Goal: Task Accomplishment & Management: Complete application form

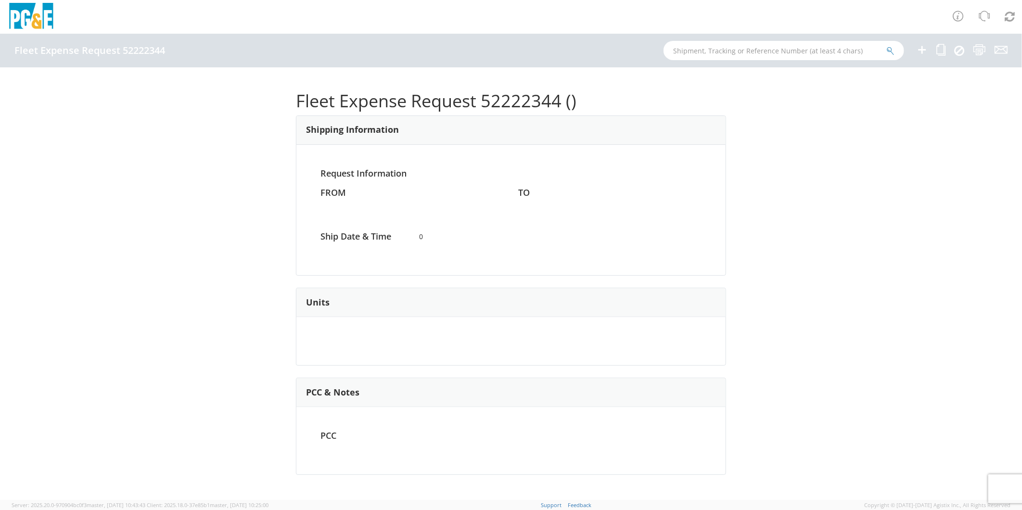
click at [923, 52] on icon at bounding box center [922, 50] width 12 height 12
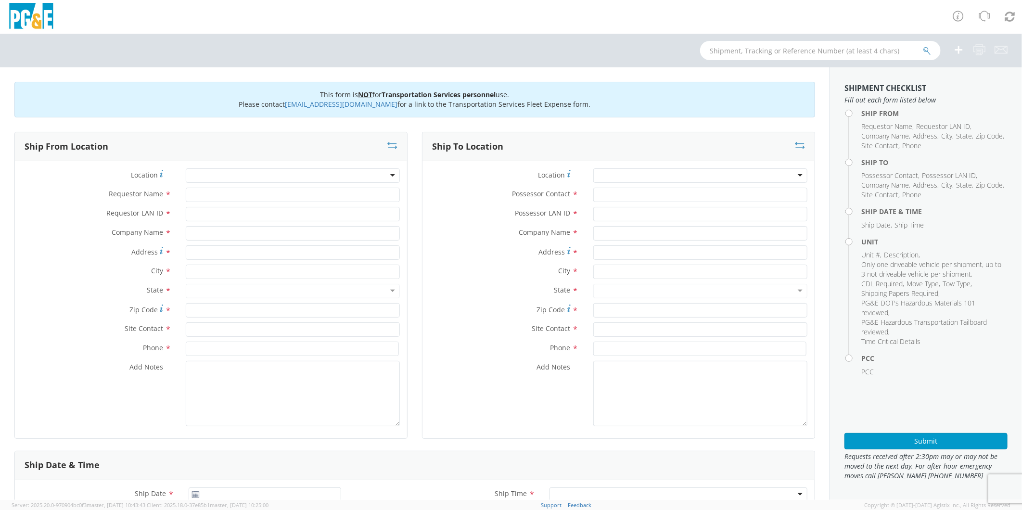
click at [226, 170] on div at bounding box center [293, 175] width 214 height 14
click at [227, 178] on div at bounding box center [293, 175] width 214 height 14
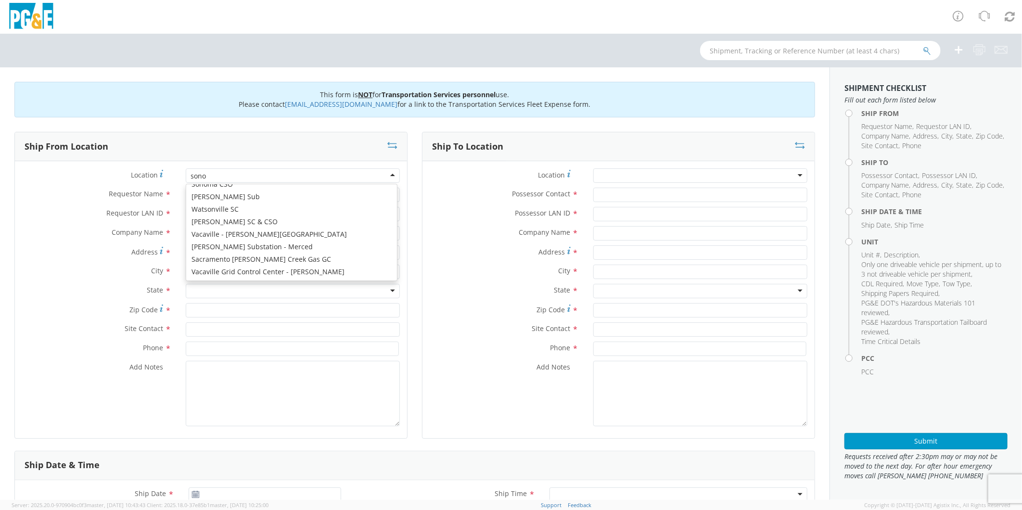
type input "sonor"
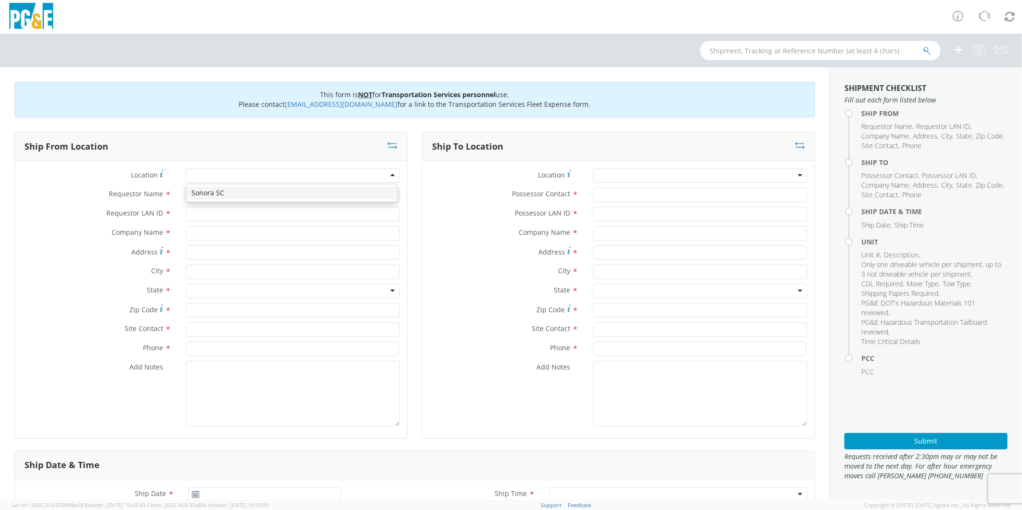
type input "PG&E"
type input "[STREET_ADDRESS]"
type input "[GEOGRAPHIC_DATA]"
type input "95370"
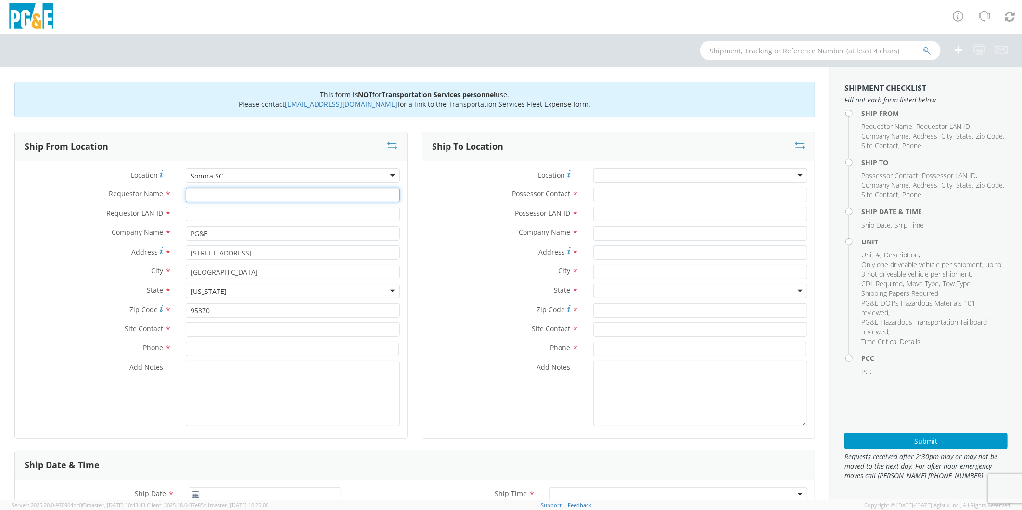
click at [233, 196] on input "Requestor Name *" at bounding box center [293, 195] width 214 height 14
type input "R"
type input "[PERSON_NAME]"
type input "R5GD"
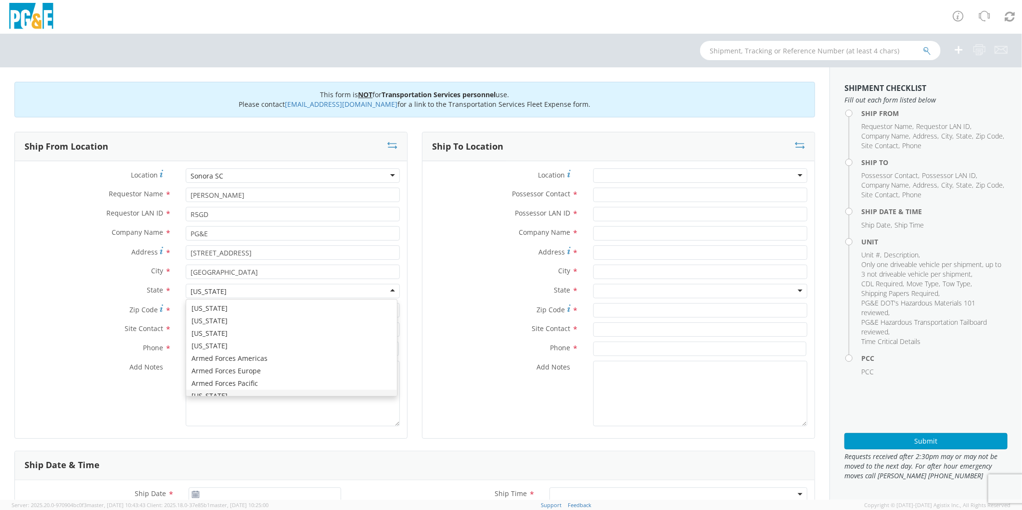
scroll to position [11, 0]
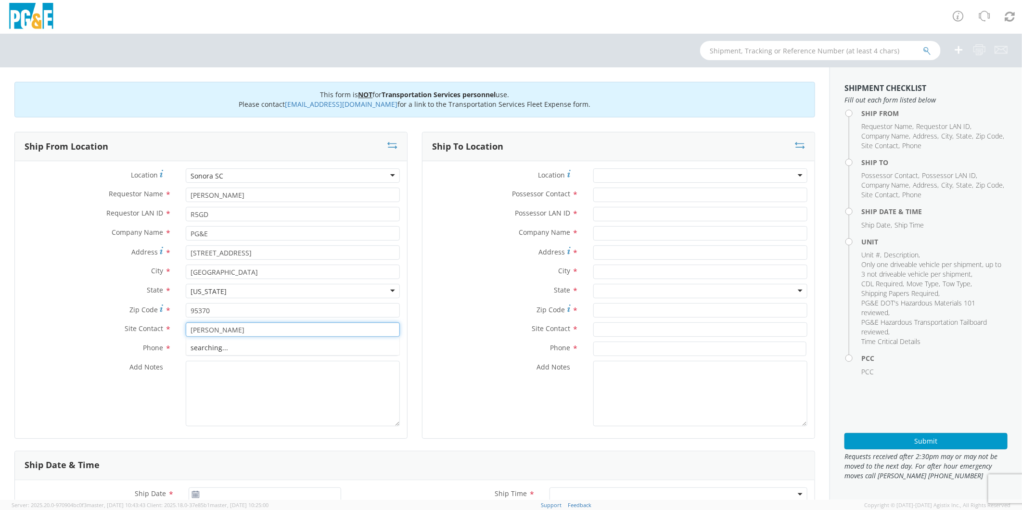
type input "[PERSON_NAME]"
type input "[PHONE_NUMBER]"
type textarea "PLEASE USE [PERSON_NAME] TO MAKE MOVE; PM 35105959"
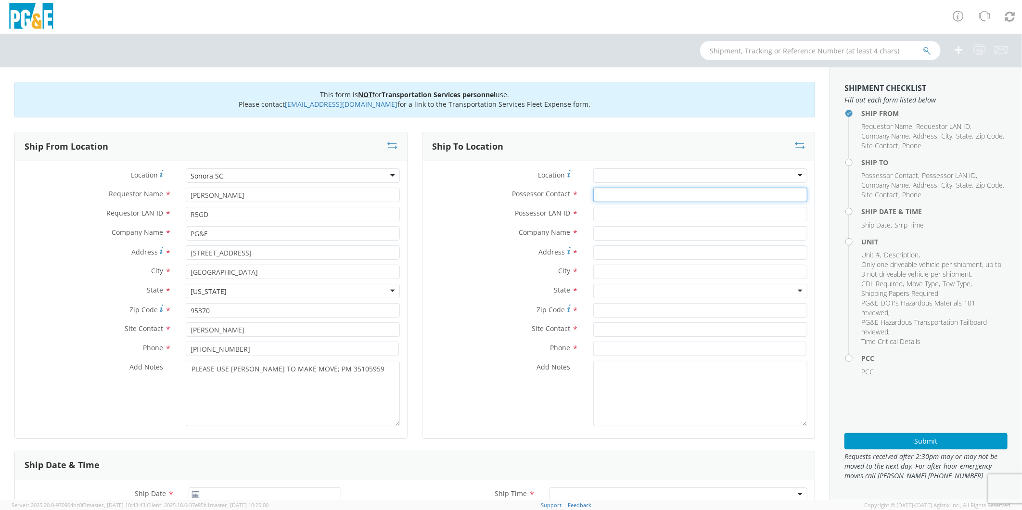
click at [625, 195] on input "Possessor Contact *" at bounding box center [700, 195] width 214 height 14
type input "[PERSON_NAME]"
type input "R5GD"
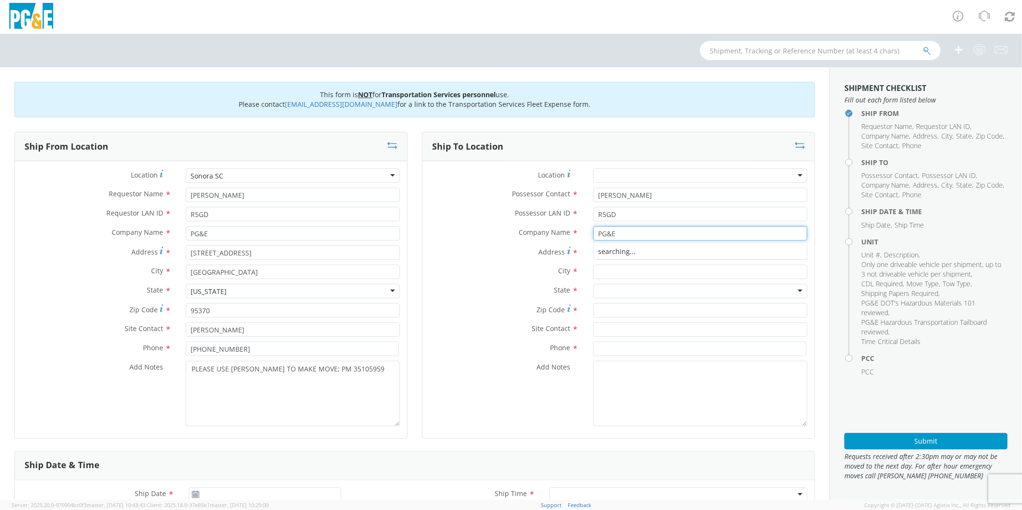
type input "PG&E"
type input "24924 JORDAN"
type input "MI [GEOGRAPHIC_DATA]"
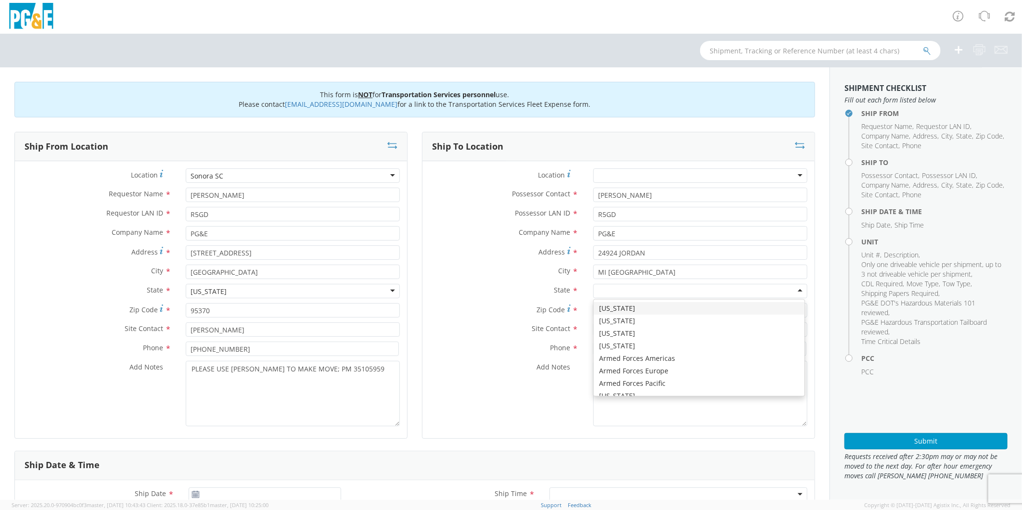
type input "C"
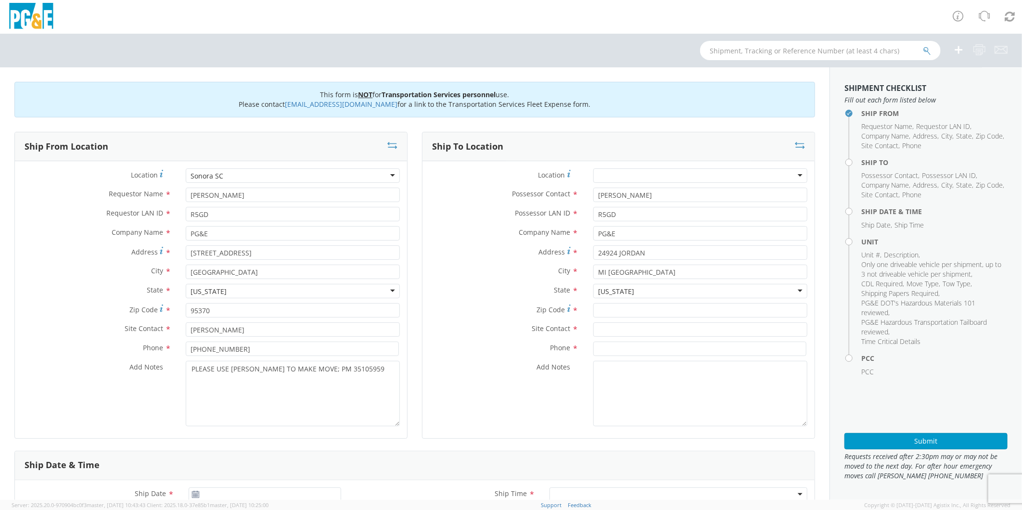
scroll to position [0, 0]
click at [641, 308] on input "Zip Code *" at bounding box center [700, 310] width 214 height 14
type input "95346"
type input "[PERSON_NAME]"
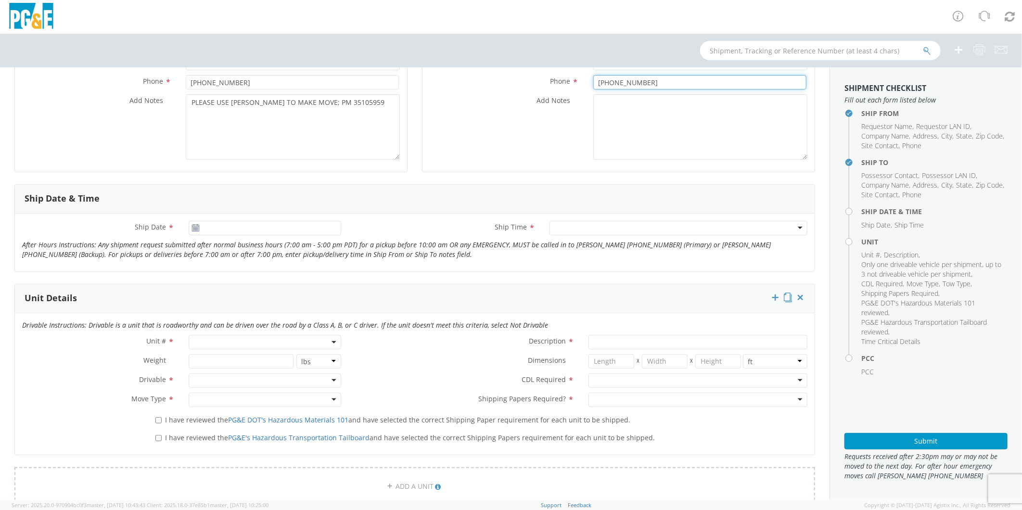
scroll to position [267, 0]
type input "[PHONE_NUMBER]"
type input "[DATE]"
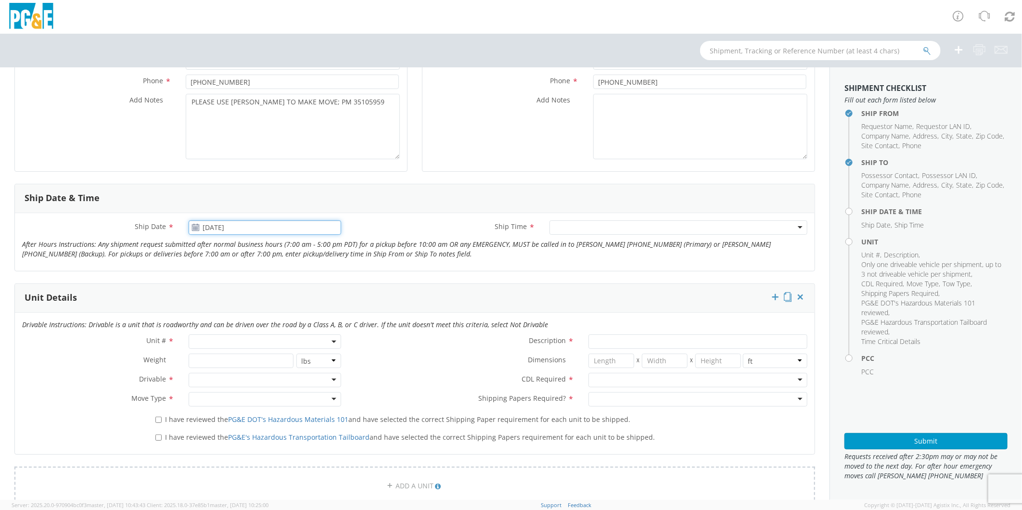
click at [227, 225] on input "[DATE]" at bounding box center [265, 227] width 152 height 14
click at [292, 275] on td "3" at bounding box center [290, 274] width 16 height 14
click at [569, 231] on div at bounding box center [678, 227] width 258 height 14
click at [217, 340] on span at bounding box center [265, 341] width 152 height 14
click at [211, 358] on input "search" at bounding box center [264, 357] width 146 height 14
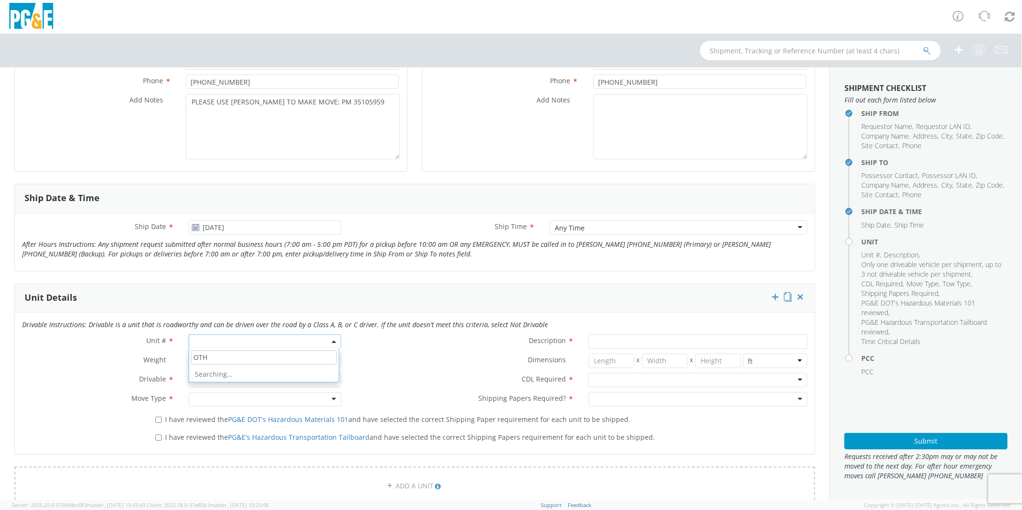
type input "OTHE"
select select "Other"
select select "? undefined:undefined ?"
type input "[PERSON_NAME] TRACK MACHINE"
click at [222, 375] on div at bounding box center [265, 380] width 152 height 14
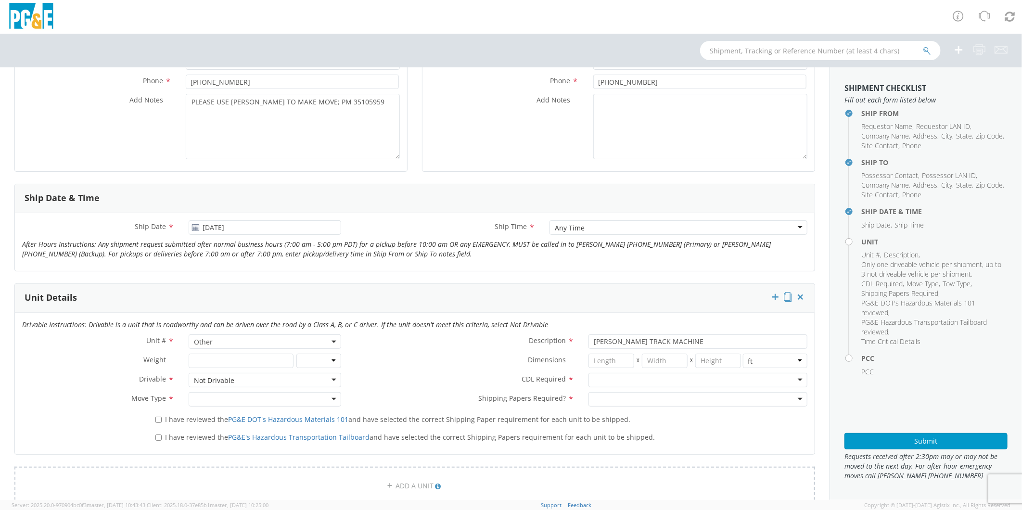
click at [621, 375] on div at bounding box center [697, 380] width 219 height 14
click at [220, 400] on div at bounding box center [265, 399] width 152 height 14
click at [616, 398] on div at bounding box center [697, 399] width 219 height 14
click at [158, 417] on input "I have reviewed the PG&E DOT's Hazardous Materials 101 and have selected the co…" at bounding box center [158, 420] width 6 height 6
checkbox input "true"
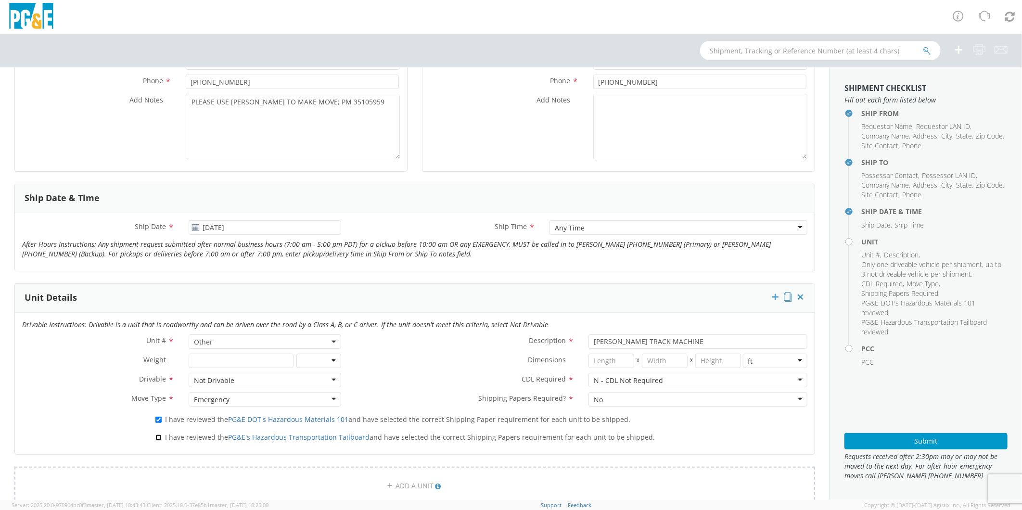
click at [159, 436] on input "I have reviewed the PG&E's Hazardous Transportation Tailboard and have selected…" at bounding box center [158, 437] width 6 height 6
checkbox input "true"
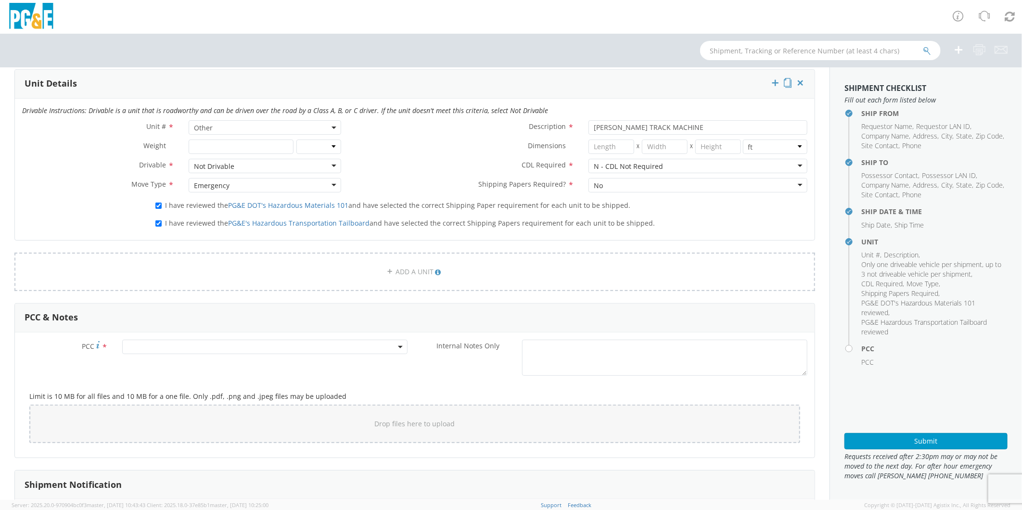
click at [171, 347] on span at bounding box center [264, 347] width 285 height 14
click at [175, 363] on input "number" at bounding box center [264, 362] width 278 height 14
type input "12086"
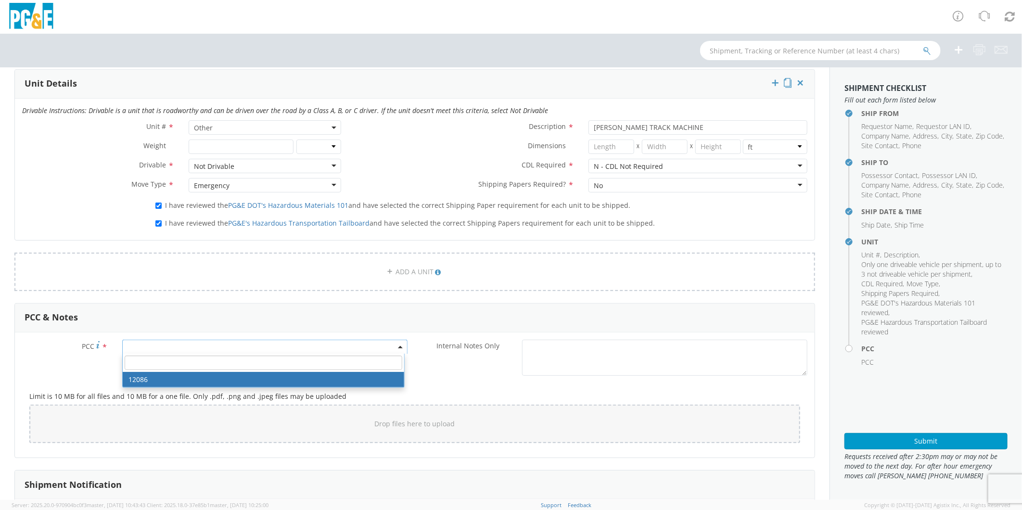
select select "12086"
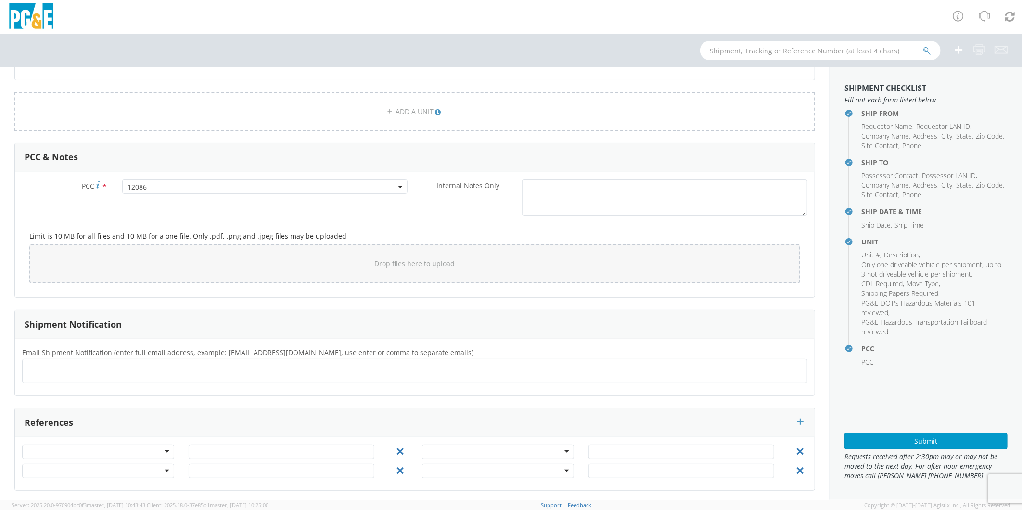
click at [177, 367] on ul at bounding box center [414, 371] width 776 height 16
type input "[EMAIL_ADDRESS][DOMAIN_NAME]"
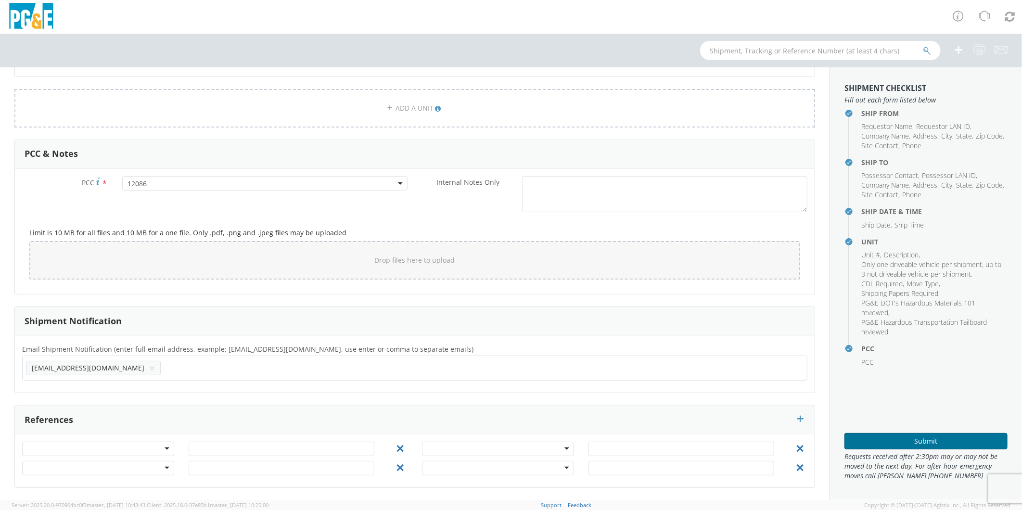
click at [896, 443] on button "Submit" at bounding box center [925, 441] width 163 height 16
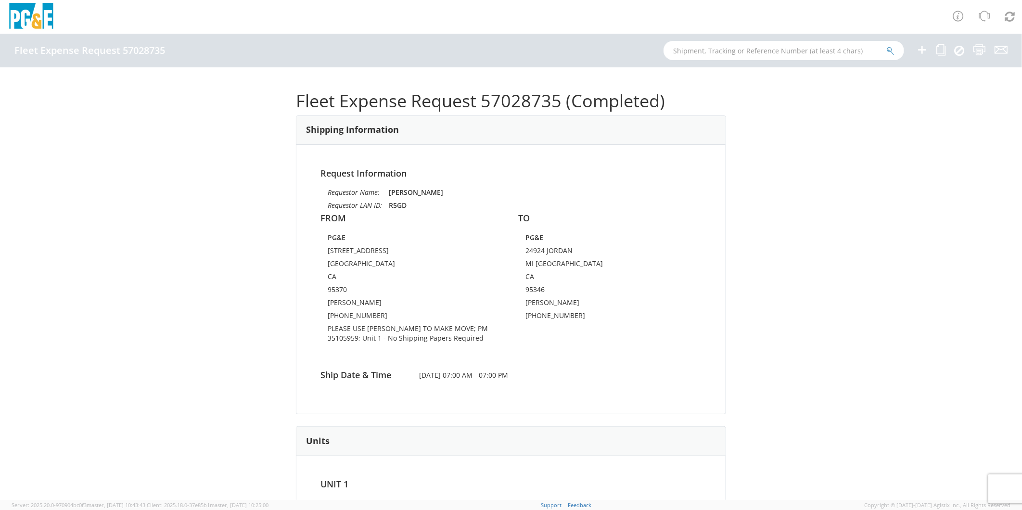
click at [919, 51] on icon at bounding box center [922, 50] width 12 height 12
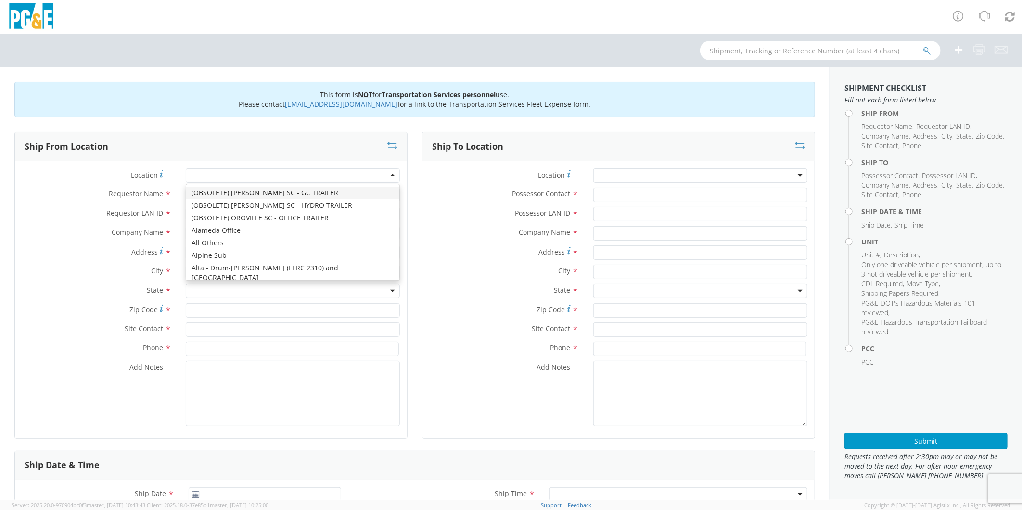
click at [253, 176] on div at bounding box center [293, 175] width 214 height 14
type input "OAKH"
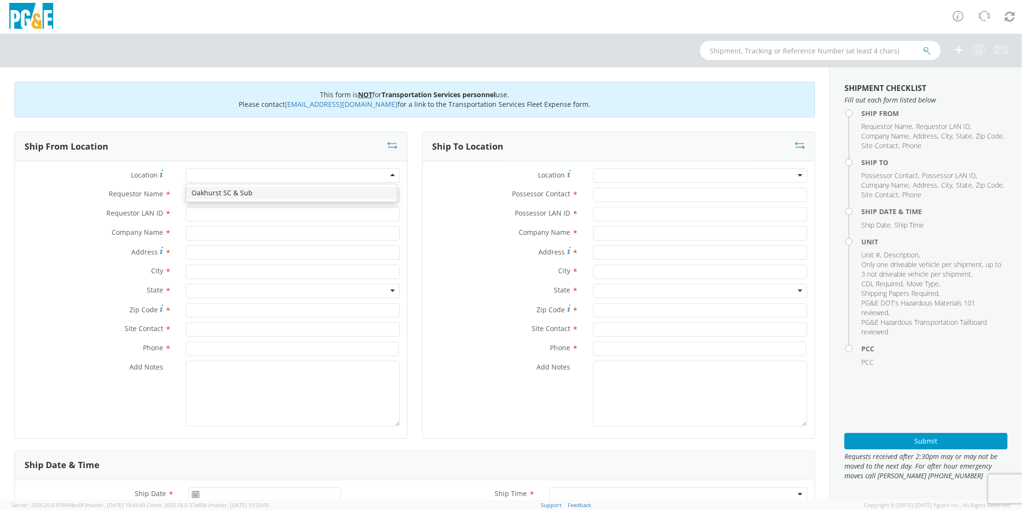
type input "PG&E"
type input "50150 ROAD 426"
type input "OAKHURST"
type input "93644"
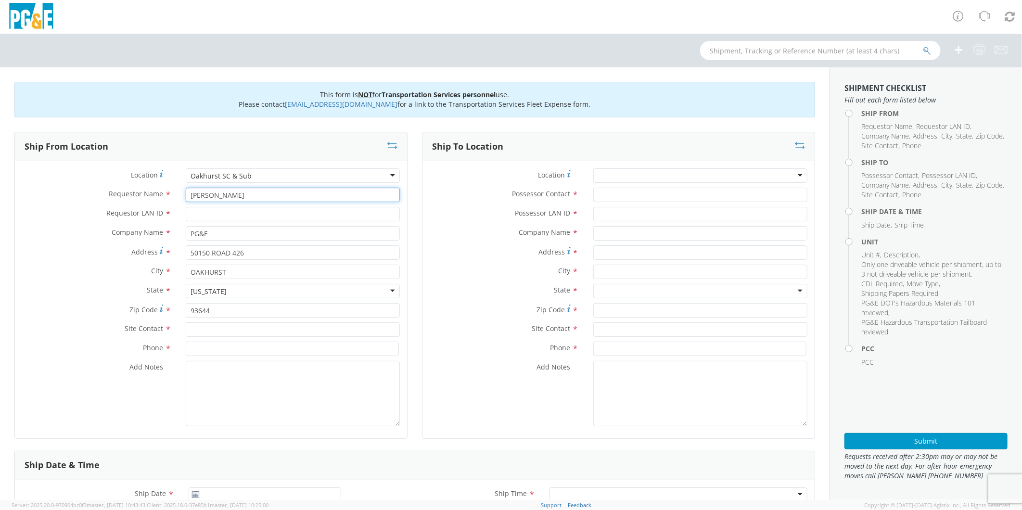
type input "[PERSON_NAME]"
type input "DXKF"
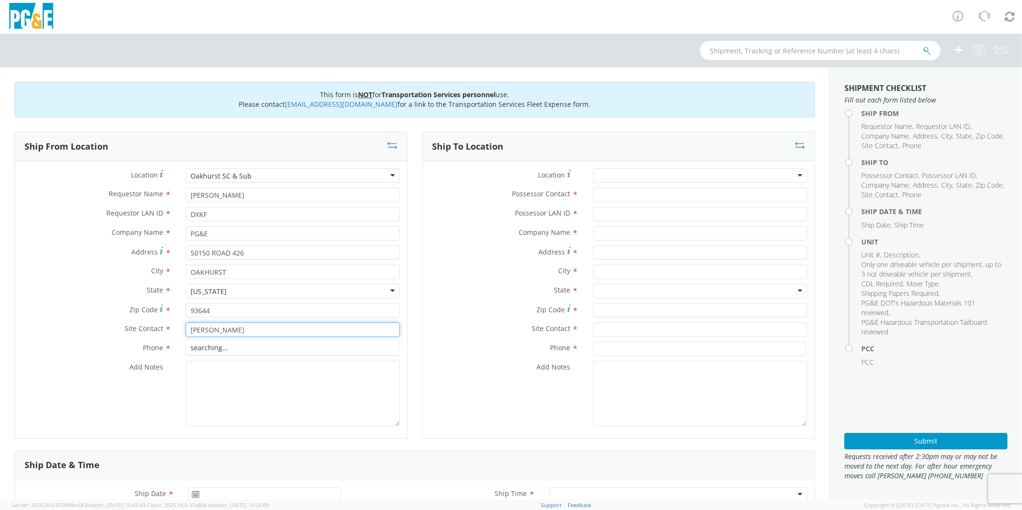
type input "[PERSON_NAME]"
type input "[PHONE_NUMBER]"
type textarea "PLEASE USE [PERSON_NAME] TO MAKE EMERGENCY MOVE; PM 35685089"
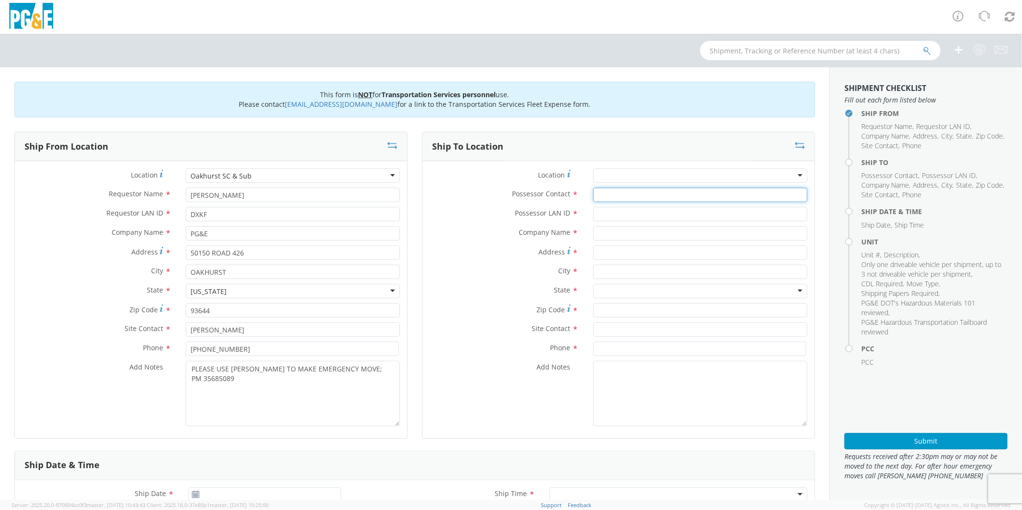
click at [616, 196] on input "Possessor Contact *" at bounding box center [700, 195] width 214 height 14
type input "[PERSON_NAME]"
type input "DXKF"
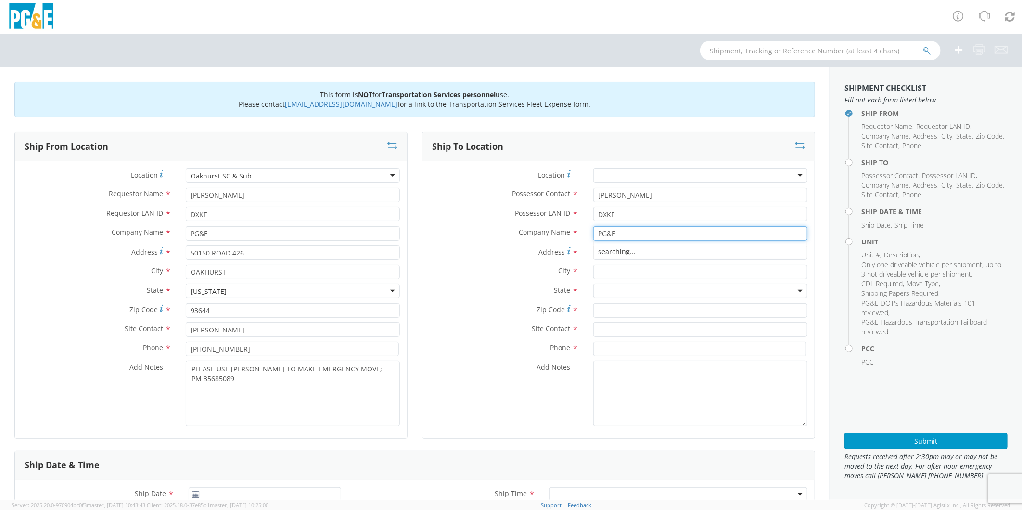
type input "PG&E"
type input "44614 RD 628 AHWAHNEE"
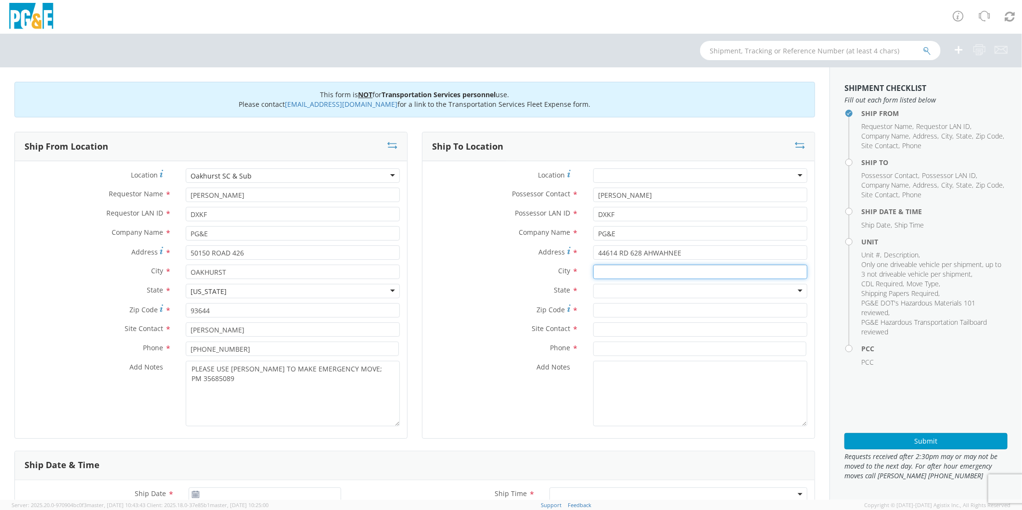
type input "C"
type input "44614 RD 628"
type input "AHWAHNEE"
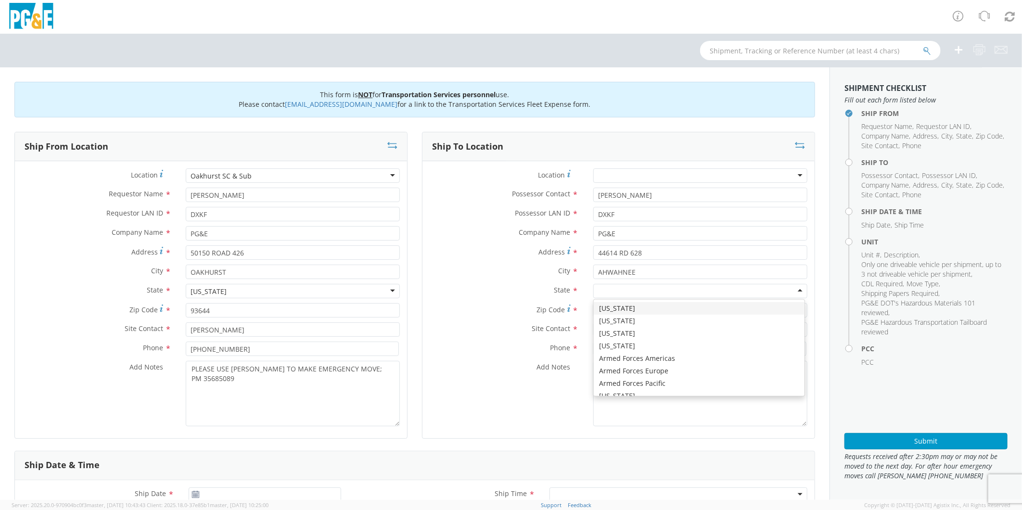
type input "C"
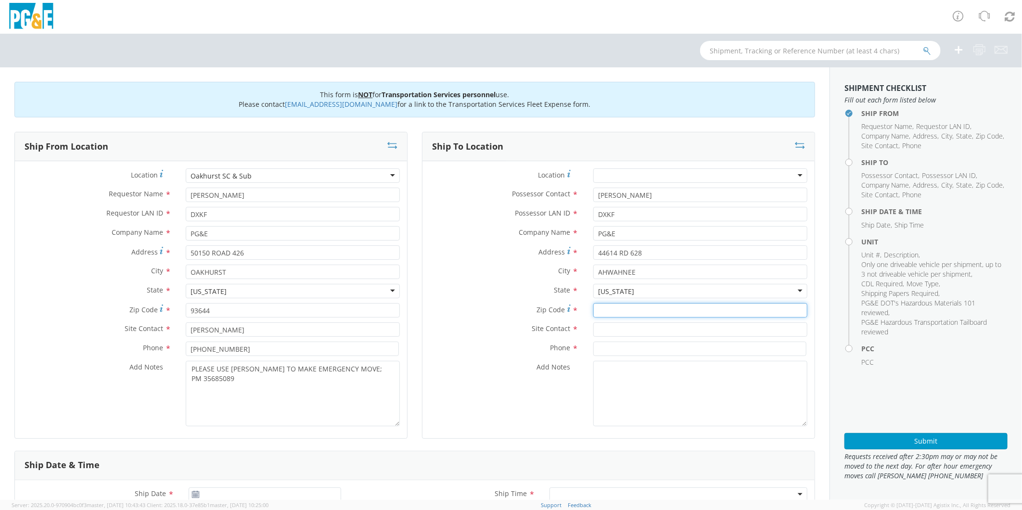
click at [666, 314] on input "Zip Code *" at bounding box center [700, 310] width 214 height 14
type input "93601"
type input "[PERSON_NAME]"
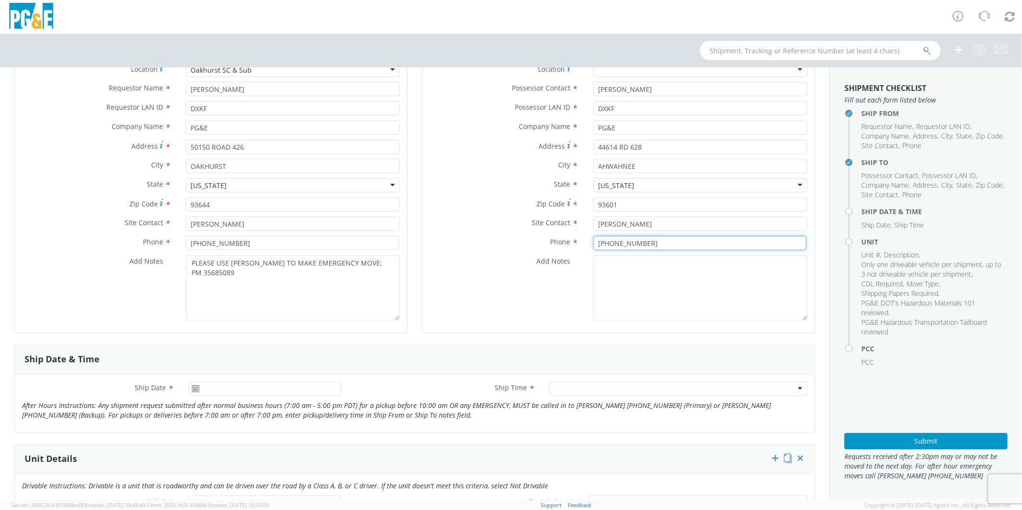
scroll to position [107, 0]
type input "[PHONE_NUMBER]"
type input "[DATE]"
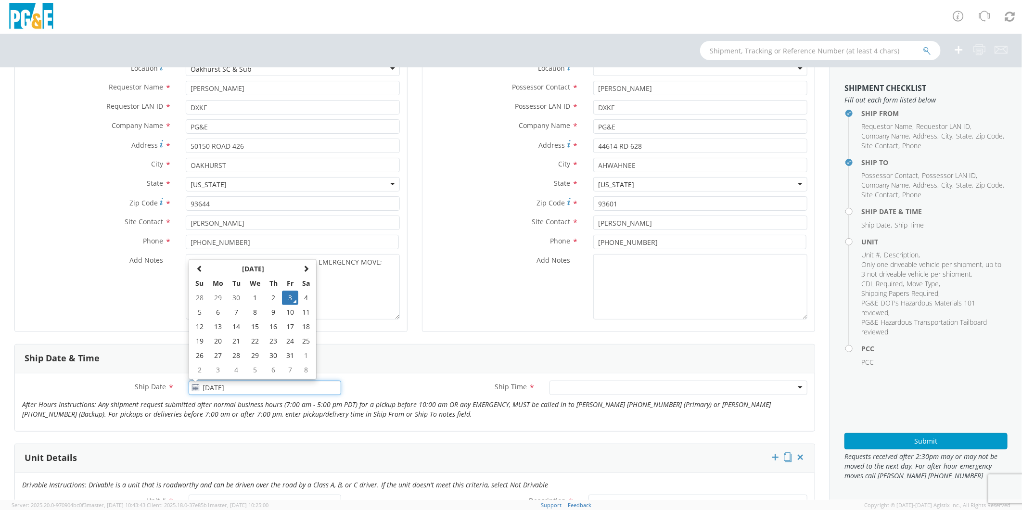
click at [256, 389] on input "[DATE]" at bounding box center [265, 387] width 152 height 14
click at [287, 297] on td "3" at bounding box center [290, 298] width 16 height 14
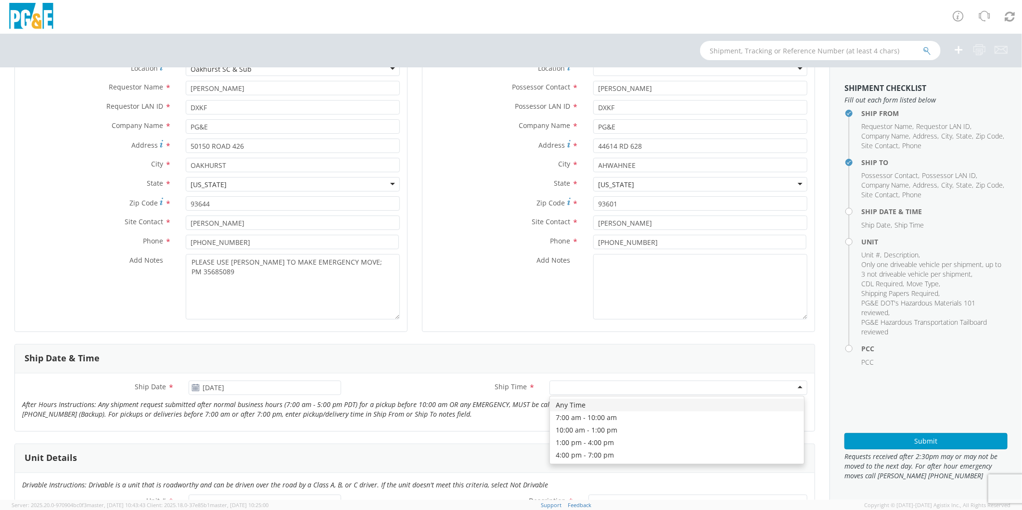
click at [556, 390] on div at bounding box center [678, 387] width 258 height 14
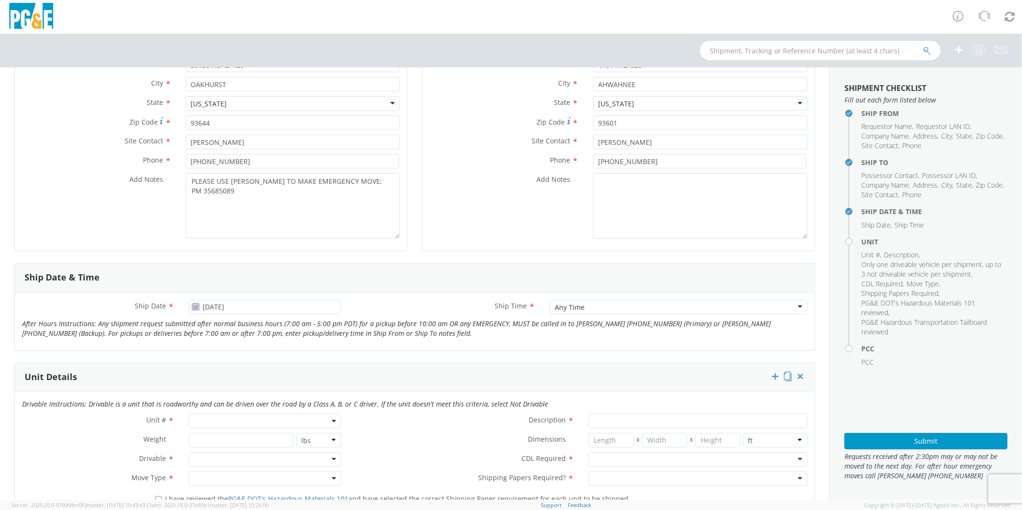
scroll to position [267, 0]
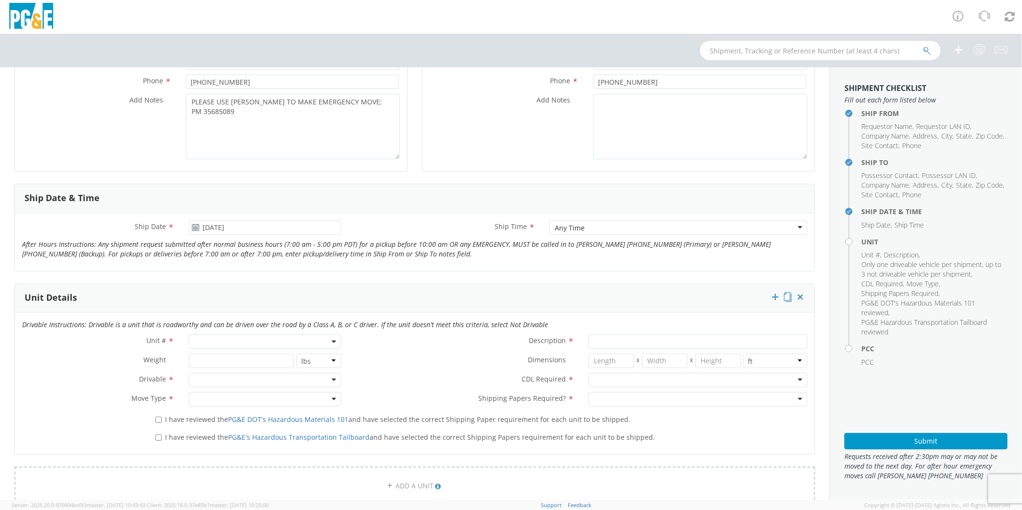
click at [201, 329] on icon "Drivable Instructions: Drivable is a unit that is roadworthy and can be driven …" at bounding box center [285, 324] width 526 height 9
click at [205, 337] on span at bounding box center [265, 341] width 152 height 14
click at [225, 356] on input "search" at bounding box center [264, 357] width 146 height 14
type input "OTH"
select select "Other"
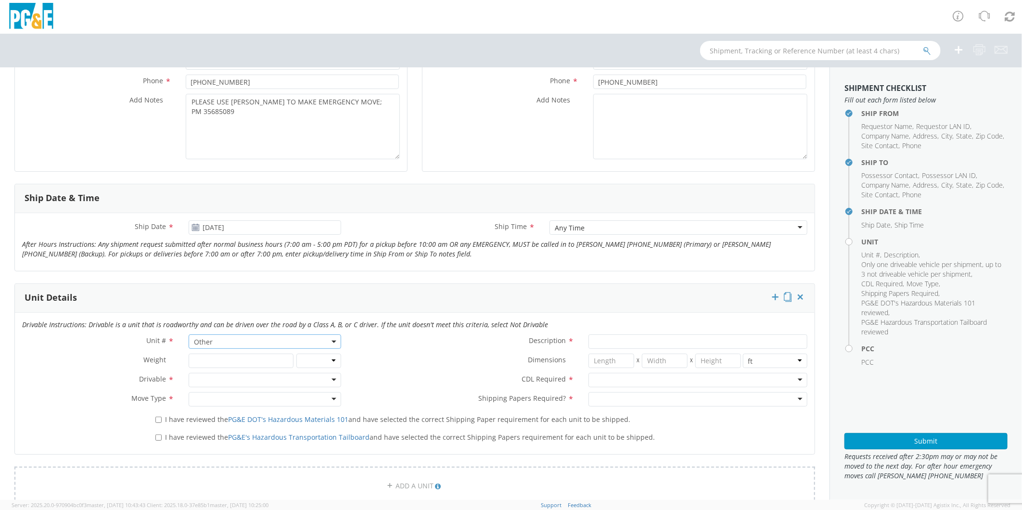
select select "? undefined:undefined ?"
type input "[PERSON_NAME] TRACK MACHINE"
click at [222, 388] on div "Drivable * Drivable Not Drivable" at bounding box center [181, 382] width 333 height 19
click at [222, 378] on div at bounding box center [265, 380] width 152 height 14
click at [604, 379] on div at bounding box center [697, 380] width 219 height 14
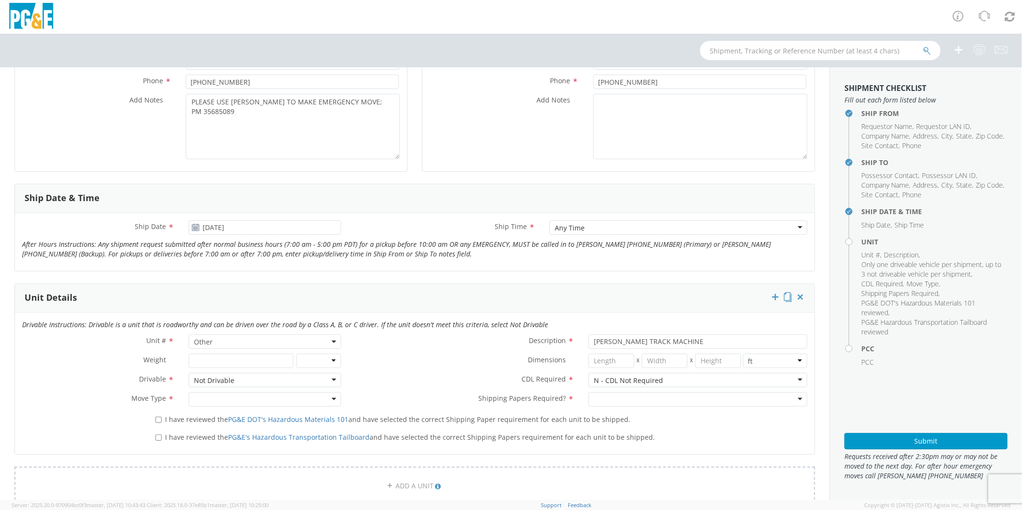
click at [207, 398] on div at bounding box center [265, 399] width 152 height 14
click at [614, 400] on div at bounding box center [697, 399] width 219 height 14
click at [156, 418] on input "I have reviewed the PG&E DOT's Hazardous Materials 101 and have selected the co…" at bounding box center [158, 420] width 6 height 6
checkbox input "true"
click at [155, 438] on input "I have reviewed the PG&E's Hazardous Transportation Tailboard and have selected…" at bounding box center [158, 437] width 6 height 6
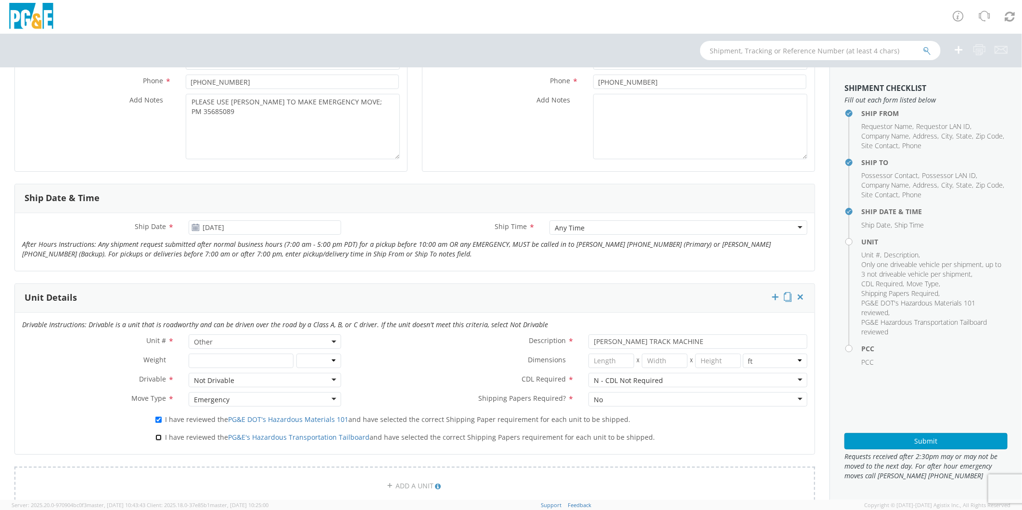
checkbox input "true"
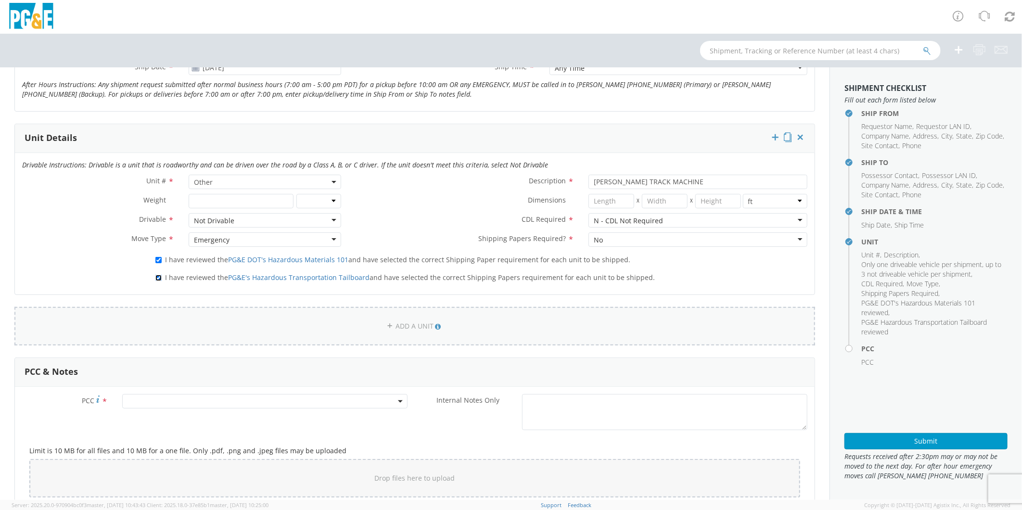
scroll to position [427, 0]
click at [178, 405] on span at bounding box center [264, 400] width 285 height 14
click at [177, 417] on input "number" at bounding box center [264, 416] width 278 height 14
type input "12086"
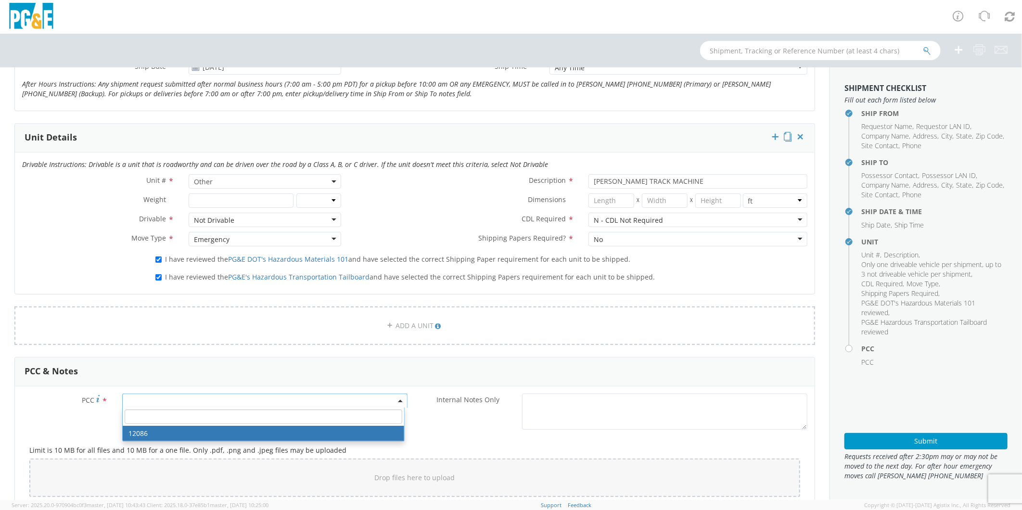
select select "12086"
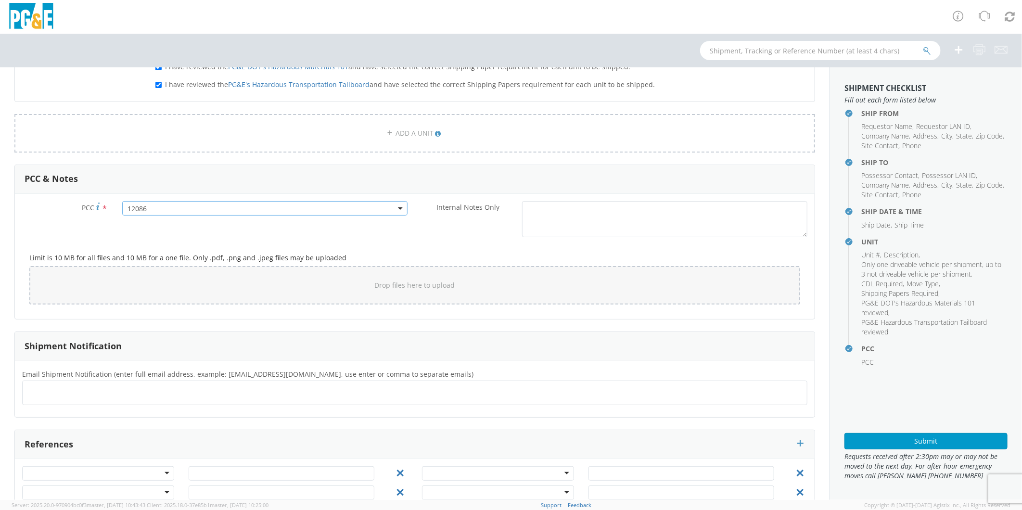
scroll to position [644, 0]
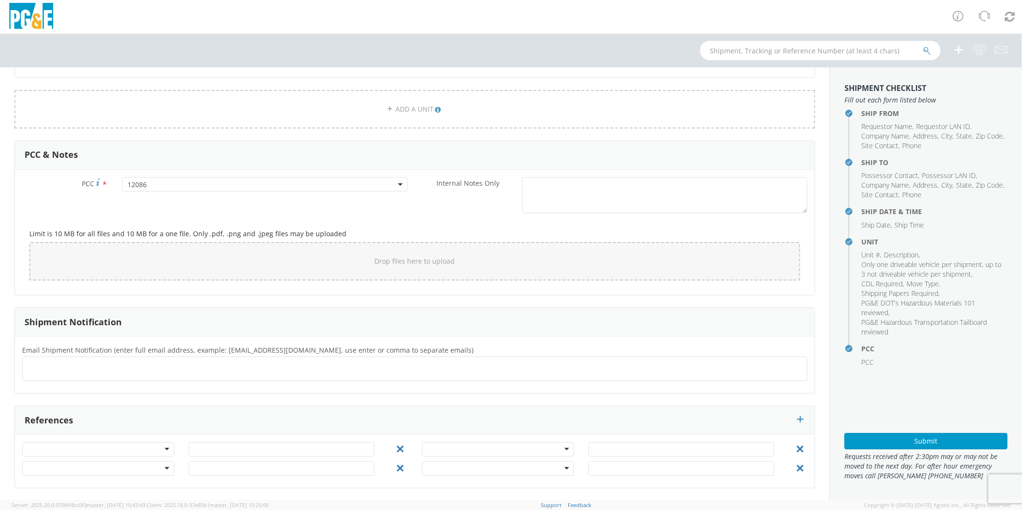
click at [139, 373] on ul at bounding box center [414, 369] width 776 height 16
type input "[EMAIL_ADDRESS][DOMAIN_NAME]"
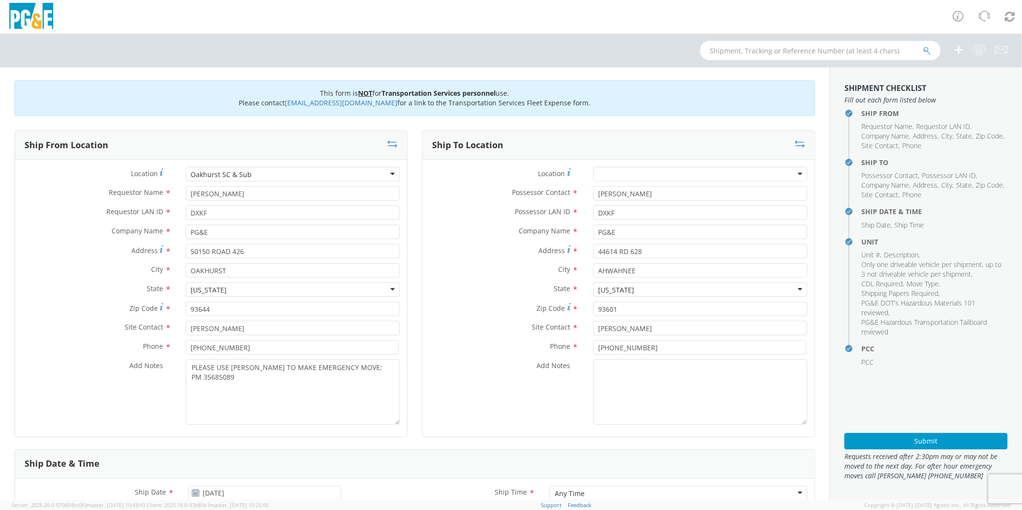
scroll to position [0, 0]
click at [920, 438] on button "Submit" at bounding box center [925, 441] width 163 height 16
